Goal: Complete application form

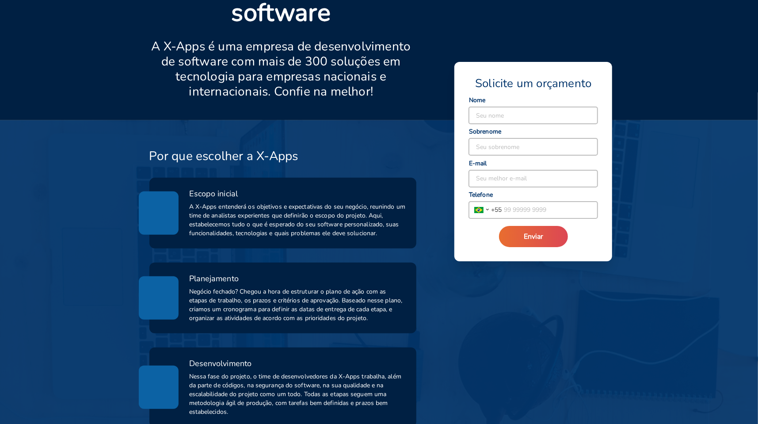
scroll to position [177, 0]
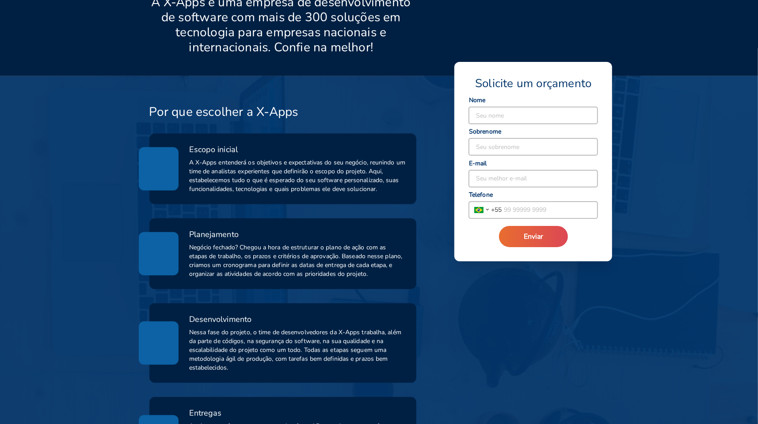
click at [510, 113] on input at bounding box center [533, 115] width 129 height 17
type input "Moira"
click at [504, 147] on input at bounding box center [533, 146] width 129 height 17
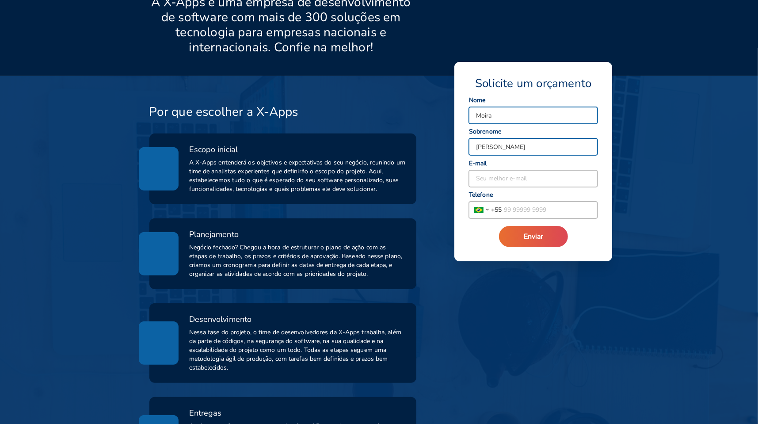
type input "[PERSON_NAME]"
click at [509, 183] on input at bounding box center [533, 178] width 129 height 17
type input "[EMAIL_ADDRESS][DOMAIN_NAME]"
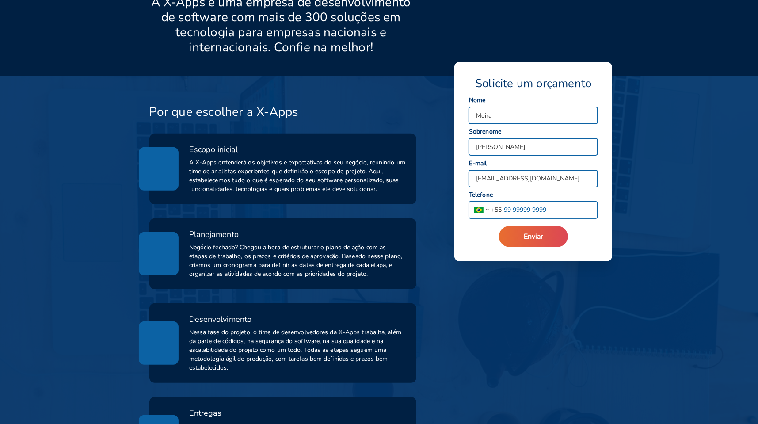
click at [513, 213] on input "tel" at bounding box center [550, 210] width 96 height 17
type input "9"
type input "[PHONE_NUMBER]"
click at [545, 240] on button "Enviar" at bounding box center [533, 236] width 69 height 21
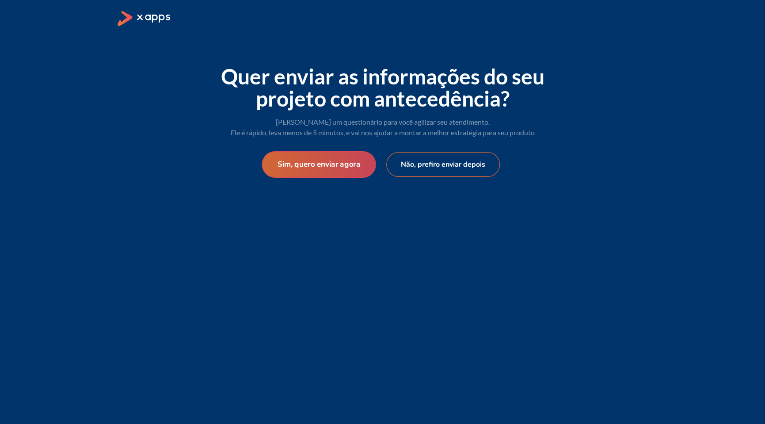
click at [321, 165] on button "Sim, quero enviar agora" at bounding box center [319, 164] width 114 height 27
